Goal: Ask a question

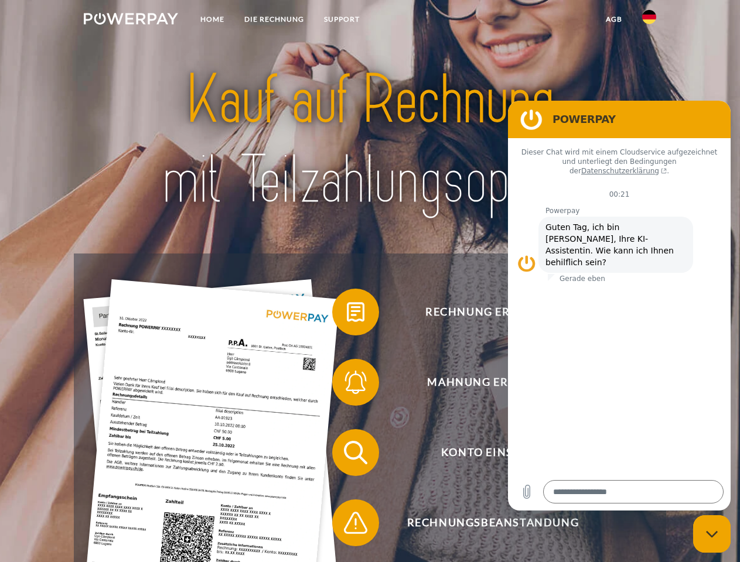
click at [131, 20] on img at bounding box center [131, 19] width 94 height 12
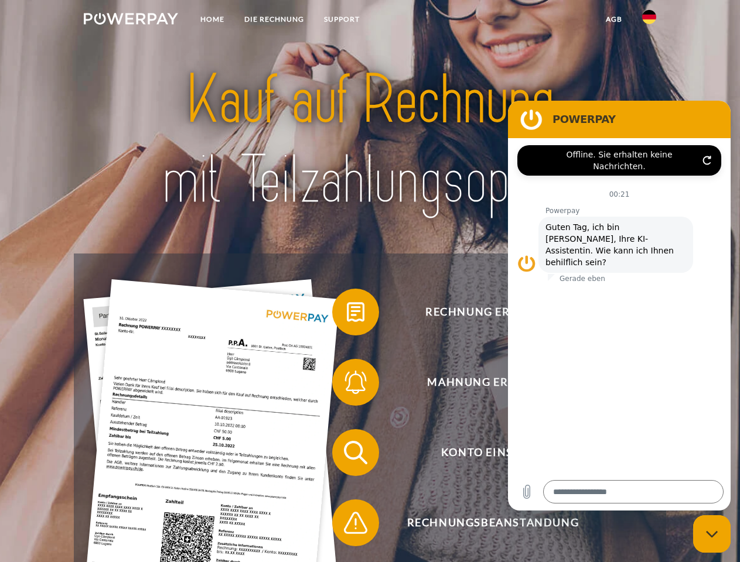
click at [649, 20] on img at bounding box center [649, 17] width 14 height 14
click at [613, 19] on link "agb" at bounding box center [613, 19] width 36 height 21
click at [347, 314] on span at bounding box center [338, 312] width 59 height 59
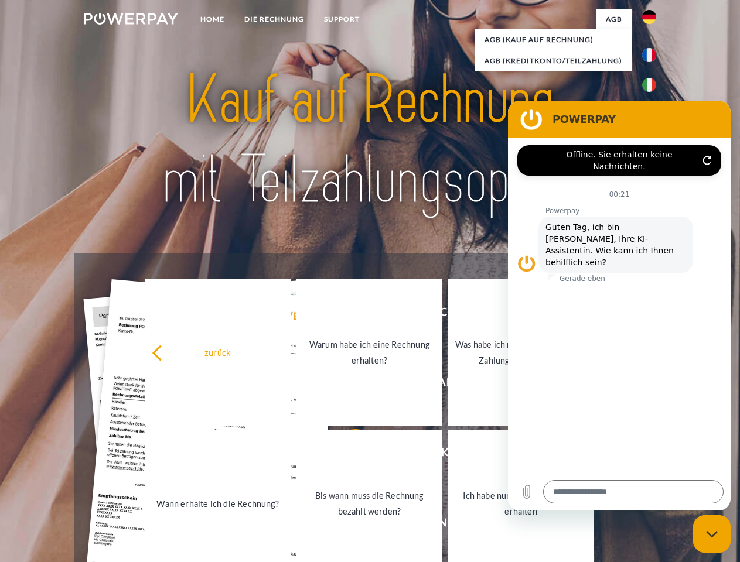
click at [347, 385] on link "Warum habe ich eine Rechnung erhalten?" at bounding box center [369, 352] width 146 height 146
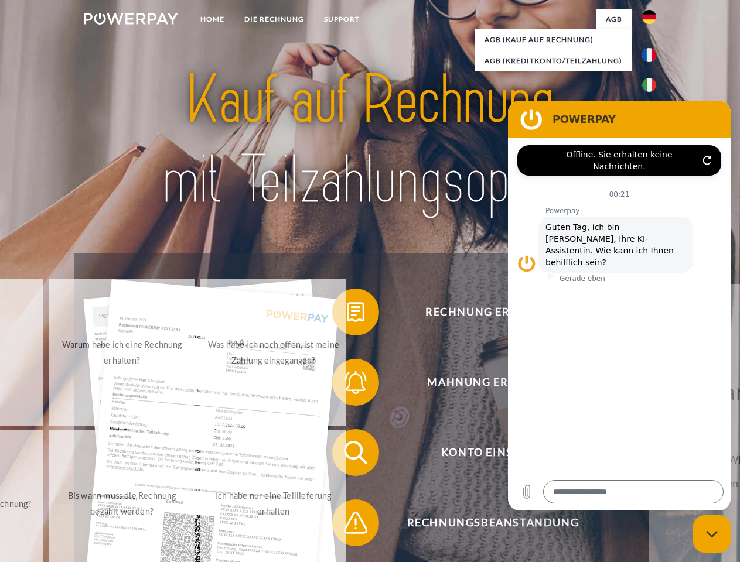
click at [347, 455] on div "Rechnung erhalten? Mahnung erhalten? Konto einsehen" at bounding box center [369, 488] width 591 height 468
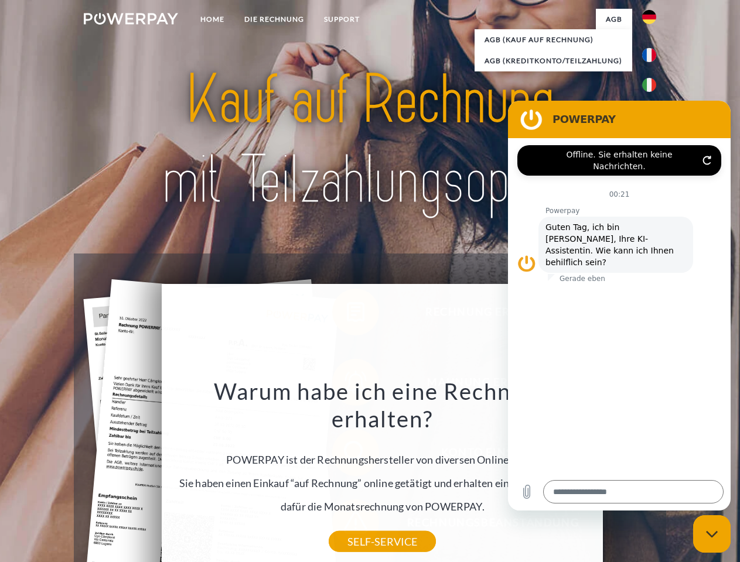
click at [347, 525] on div "Warum habe ich eine Rechnung erhalten? POWERPAY ist der Rechnungshersteller von…" at bounding box center [382, 459] width 427 height 165
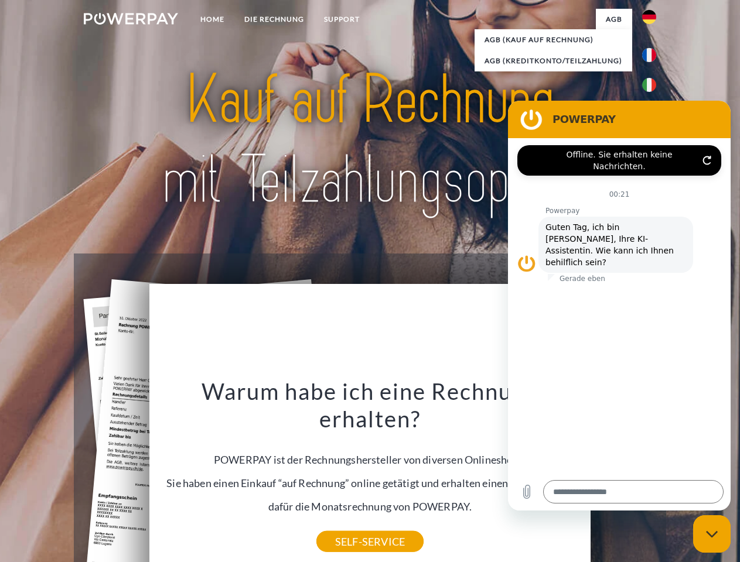
click at [711, 534] on icon "Messaging-Fenster schließen" at bounding box center [712, 534] width 12 height 8
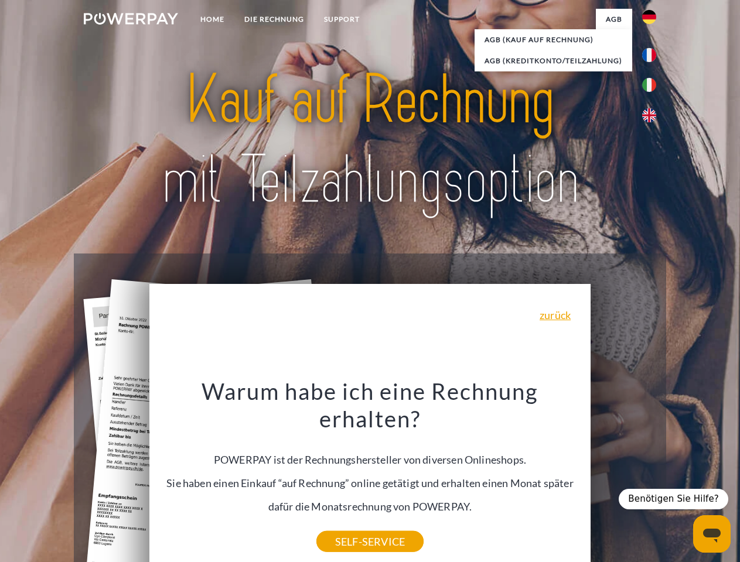
type textarea "*"
